Goal: Find specific fact

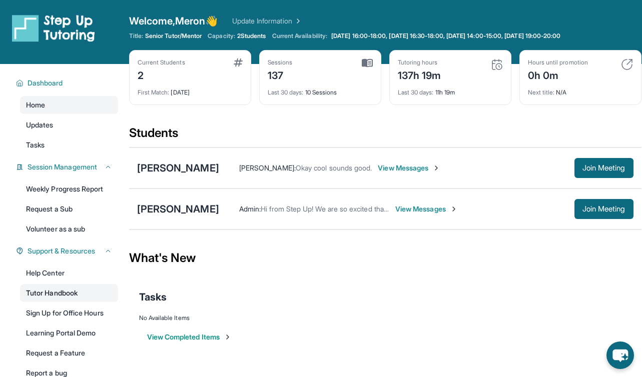
click at [36, 287] on link "Tutor Handbook" at bounding box center [69, 293] width 98 height 18
click at [192, 160] on div "[PERSON_NAME] [PERSON_NAME] : Okay cool sounds good. View Messages Join Meeting" at bounding box center [385, 168] width 512 height 41
click at [193, 173] on div "[PERSON_NAME]" at bounding box center [178, 168] width 82 height 14
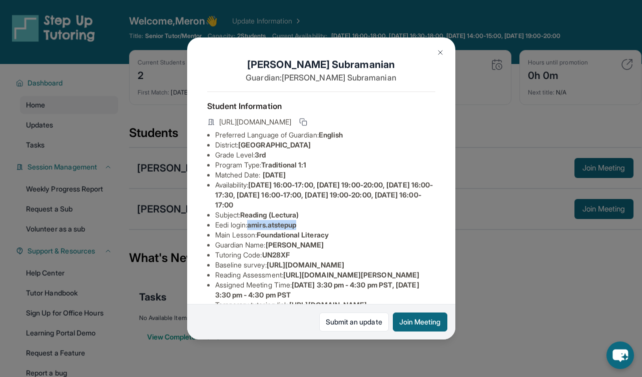
drag, startPoint x: 313, startPoint y: 222, endPoint x: 255, endPoint y: 222, distance: 58.0
click at [254, 222] on li "Eedi login : amirs.atstepup" at bounding box center [325, 225] width 220 height 10
copy span "mirs.atstepup"
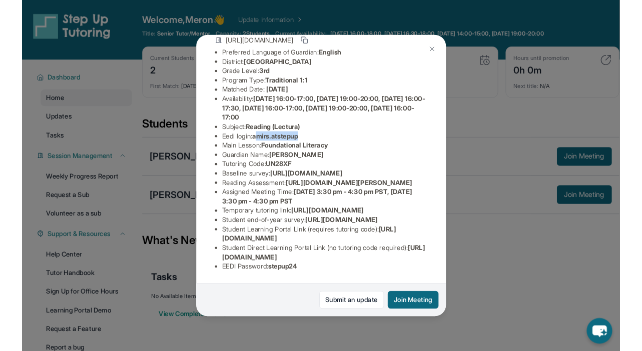
scroll to position [189, 0]
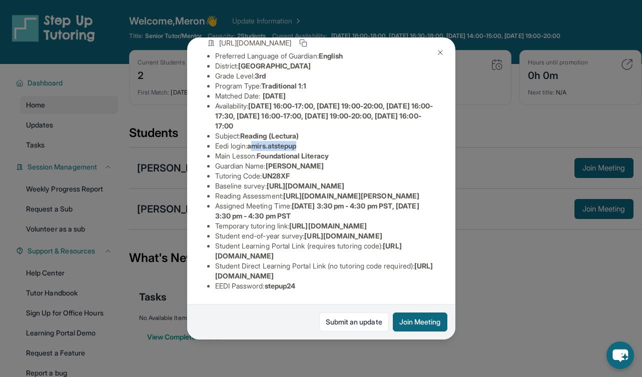
click at [443, 51] on img at bounding box center [440, 53] width 8 height 8
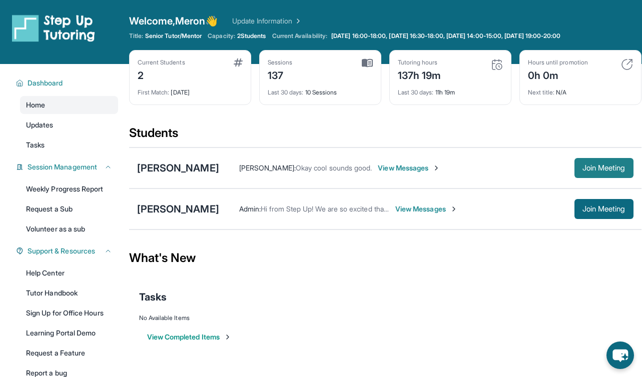
click at [610, 167] on span "Join Meeting" at bounding box center [603, 168] width 43 height 6
